Goal: Information Seeking & Learning: Find specific fact

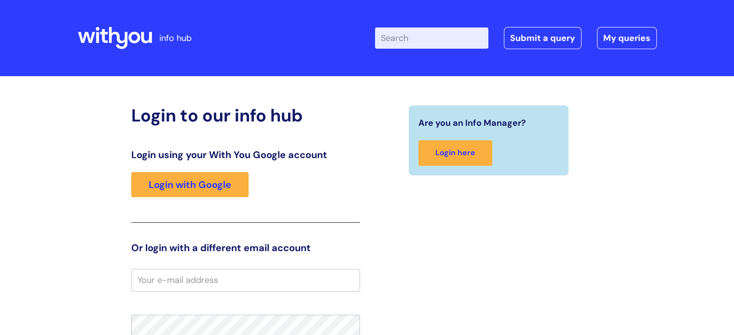
click at [419, 28] on input "Enter your search term here..." at bounding box center [431, 37] width 113 height 21
click at [156, 203] on div "Login using your With You Google account Login with Google" at bounding box center [245, 186] width 229 height 74
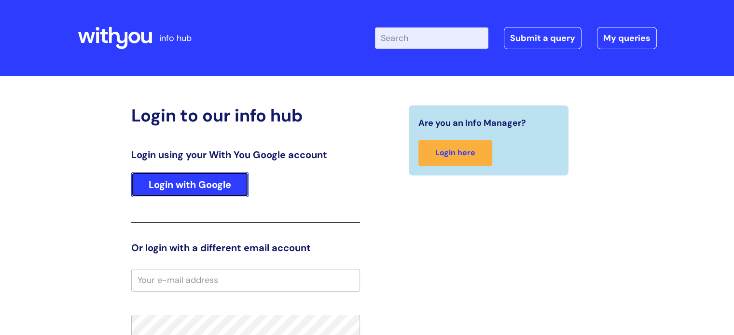
click at [157, 194] on link "Login with Google" at bounding box center [189, 184] width 117 height 25
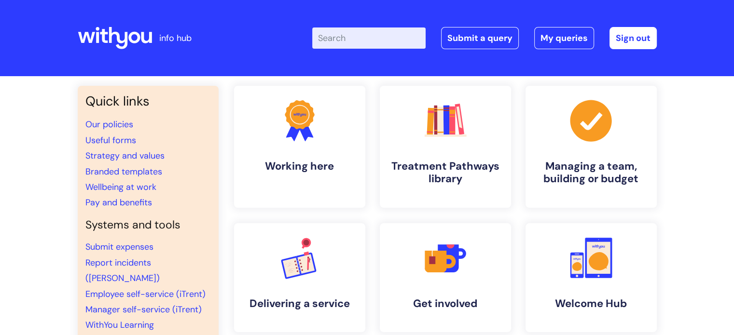
click at [369, 46] on input "Enter your search term here..." at bounding box center [368, 37] width 113 height 21
type input "notice period"
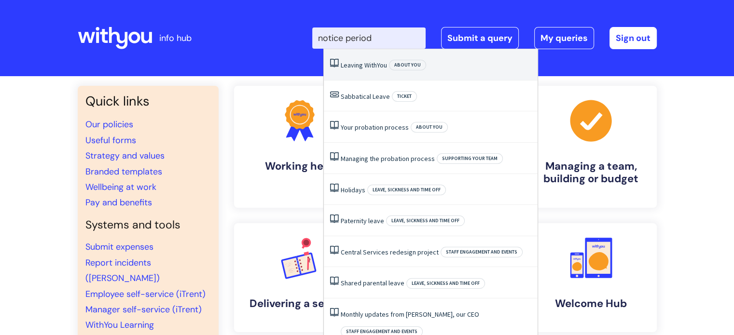
click at [375, 64] on link "Leaving WithYou" at bounding box center [364, 65] width 46 height 9
